Goal: Information Seeking & Learning: Learn about a topic

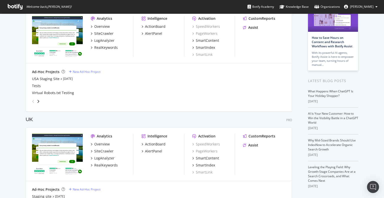
scroll to position [50, 0]
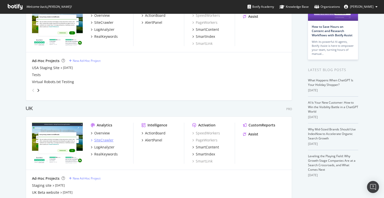
click at [104, 140] on div "SiteCrawler" at bounding box center [103, 140] width 19 height 5
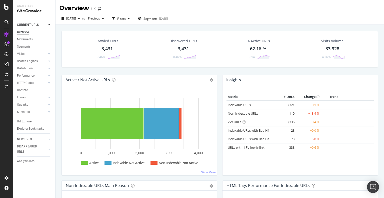
click at [247, 112] on link "Non-Indexable URLs" at bounding box center [243, 113] width 31 height 5
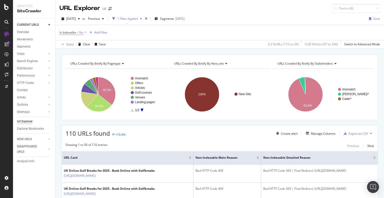
click at [257, 156] on div at bounding box center [258, 156] width 3 height 1
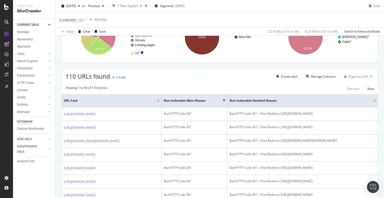
scroll to position [65, 0]
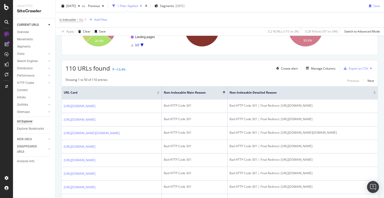
click at [225, 93] on div at bounding box center [224, 93] width 3 height 1
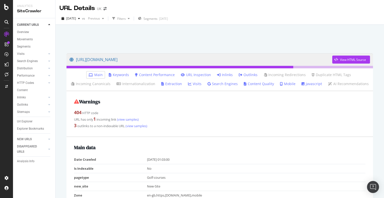
click at [227, 73] on link "Inlinks" at bounding box center [225, 74] width 16 height 5
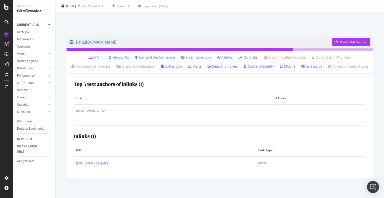
scroll to position [20, 0]
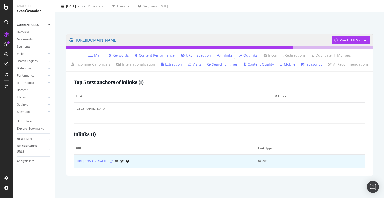
click at [113, 161] on icon at bounding box center [111, 161] width 3 height 3
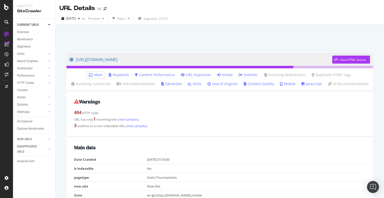
click at [224, 75] on link "Inlinks" at bounding box center [225, 74] width 16 height 5
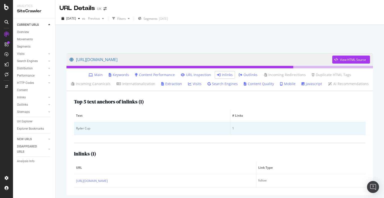
scroll to position [20, 0]
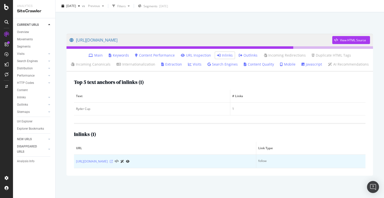
click at [113, 161] on icon at bounding box center [111, 161] width 3 height 3
